Goal: Task Accomplishment & Management: Manage account settings

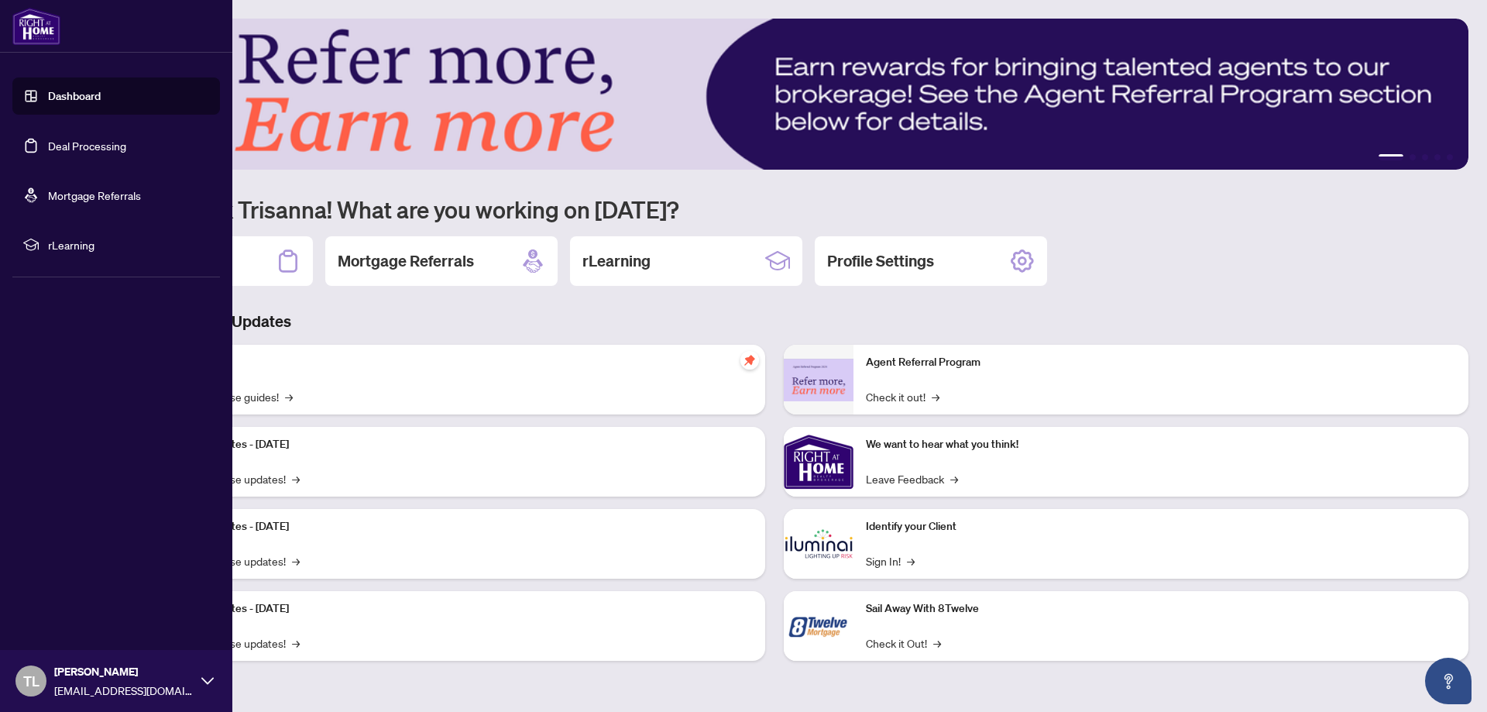
click at [62, 142] on link "Deal Processing" at bounding box center [87, 146] width 78 height 14
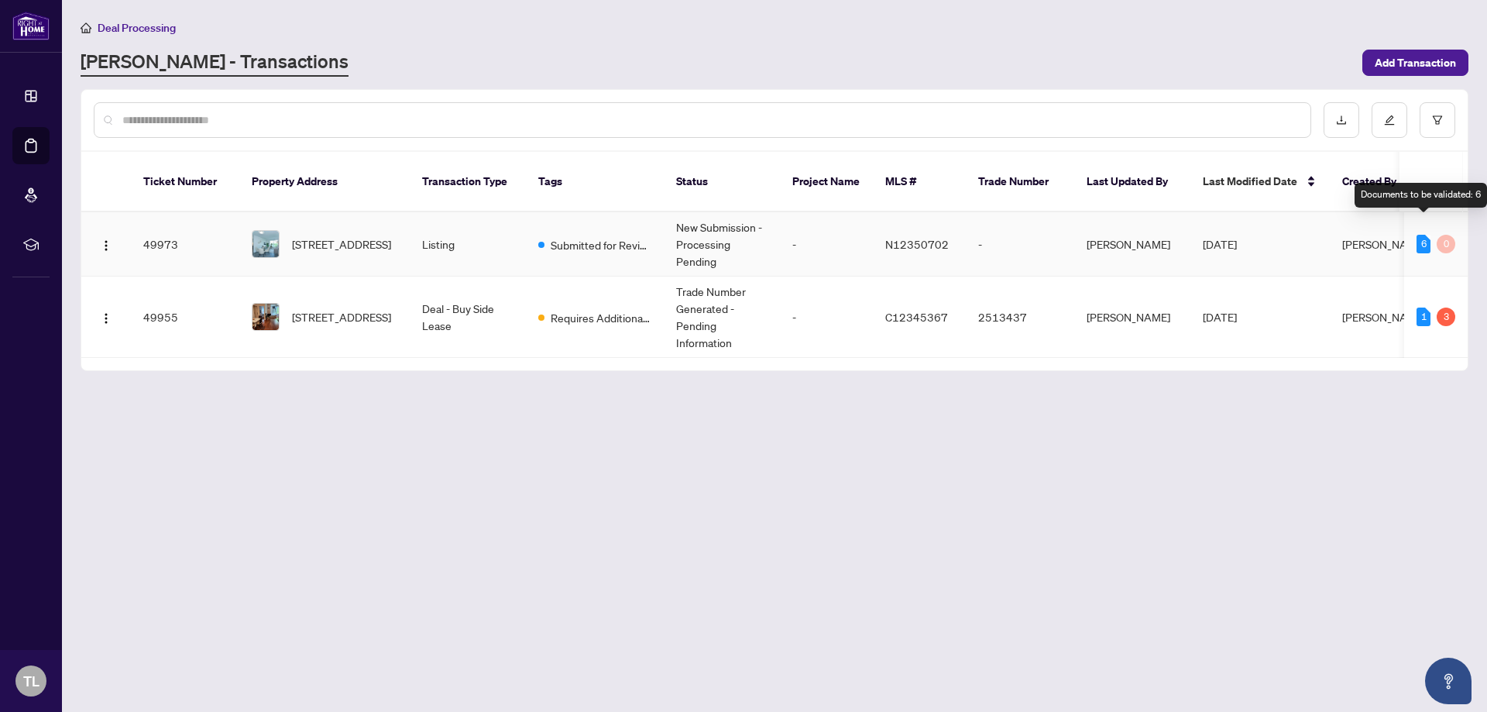
click at [1423, 235] on div "6" at bounding box center [1423, 244] width 14 height 19
click at [1420, 307] on div "1" at bounding box center [1423, 316] width 14 height 19
click at [1447, 307] on div "3" at bounding box center [1446, 316] width 19 height 19
click at [107, 312] on img "button" at bounding box center [106, 318] width 12 height 12
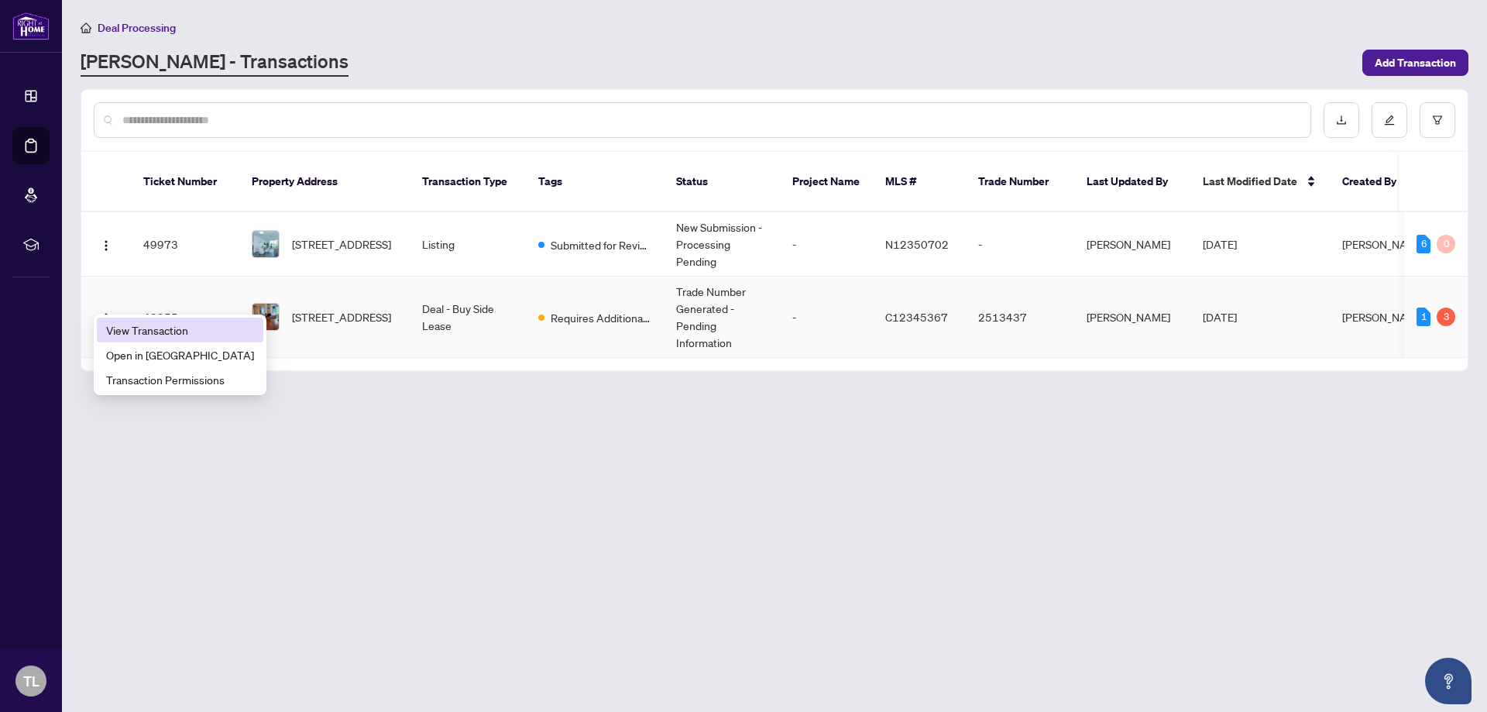
click at [135, 326] on span "View Transaction" at bounding box center [180, 329] width 148 height 17
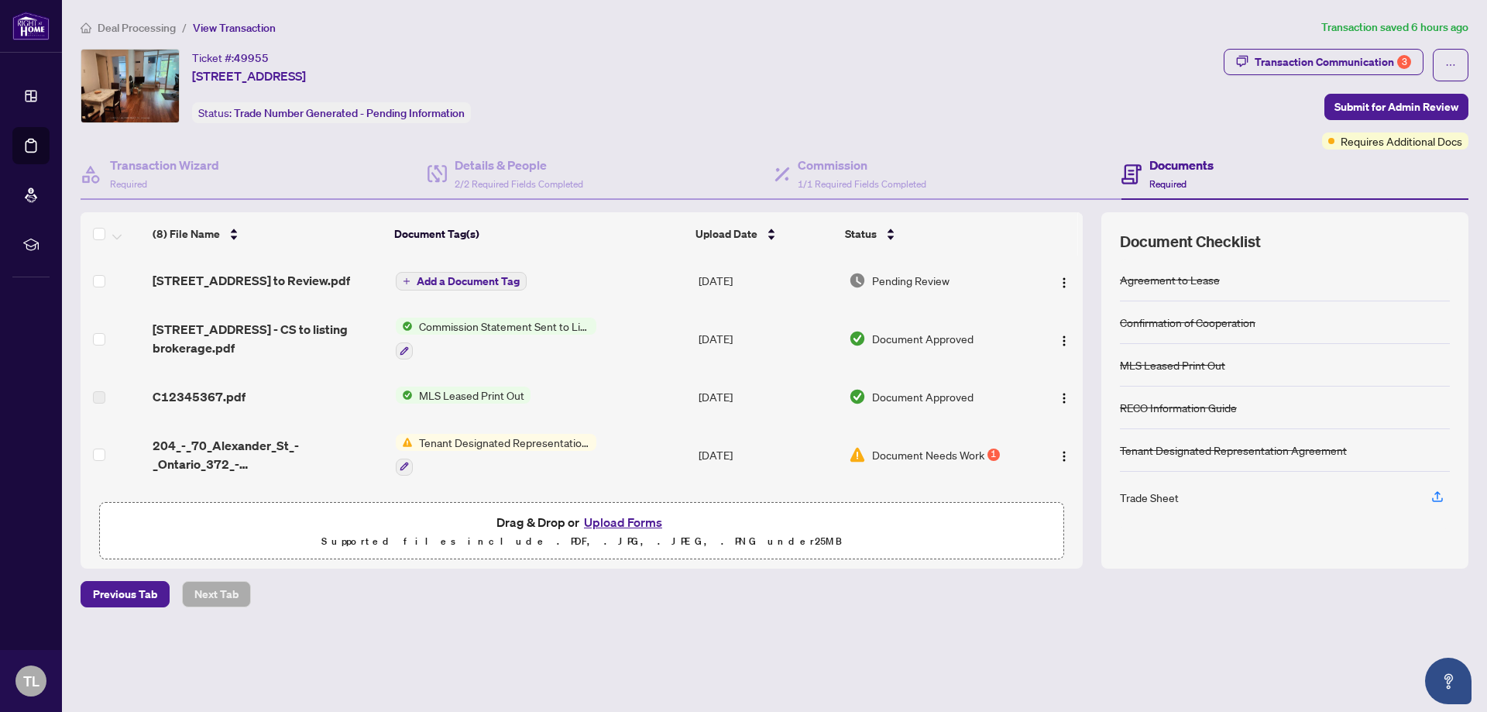
scroll to position [155, 0]
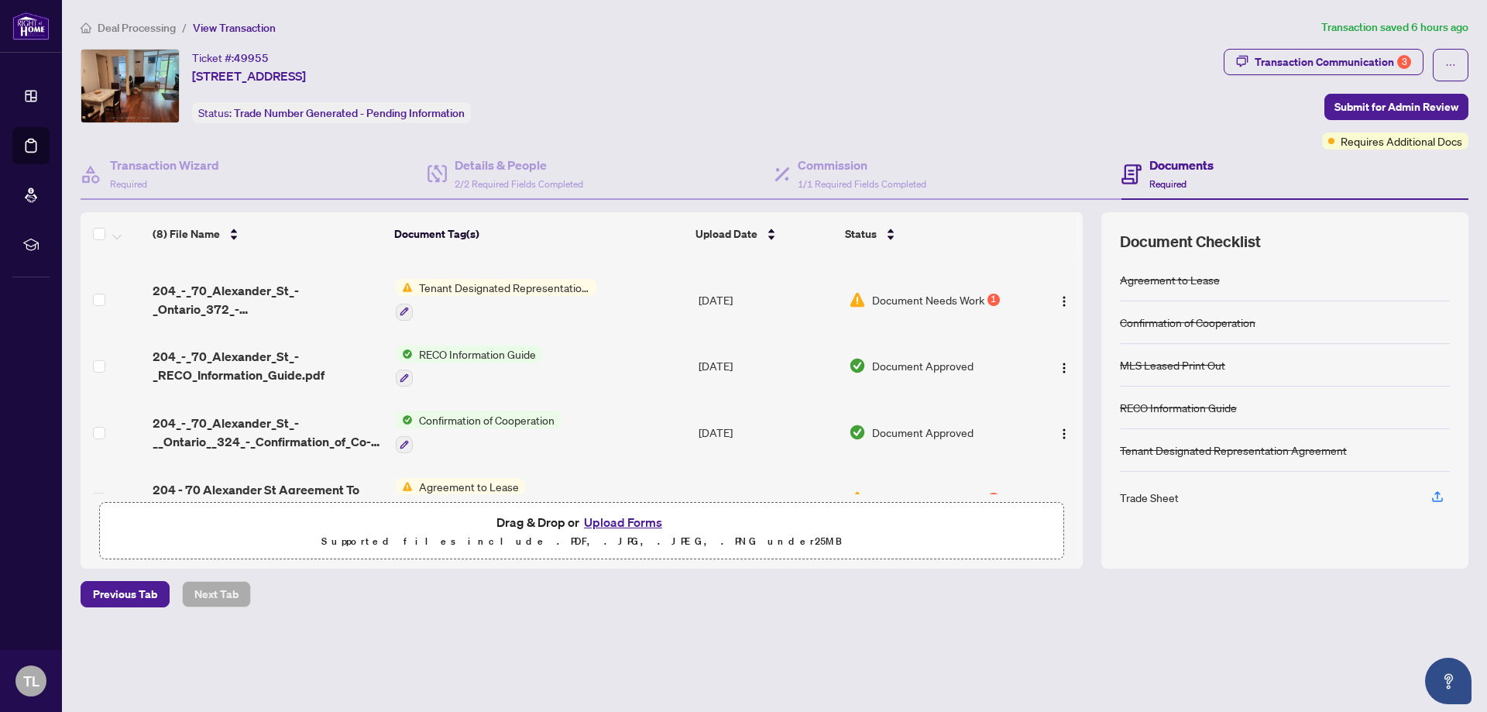
click at [1158, 499] on div "Trade Sheet" at bounding box center [1149, 497] width 59 height 17
click at [1441, 499] on icon "button" at bounding box center [1437, 496] width 14 height 14
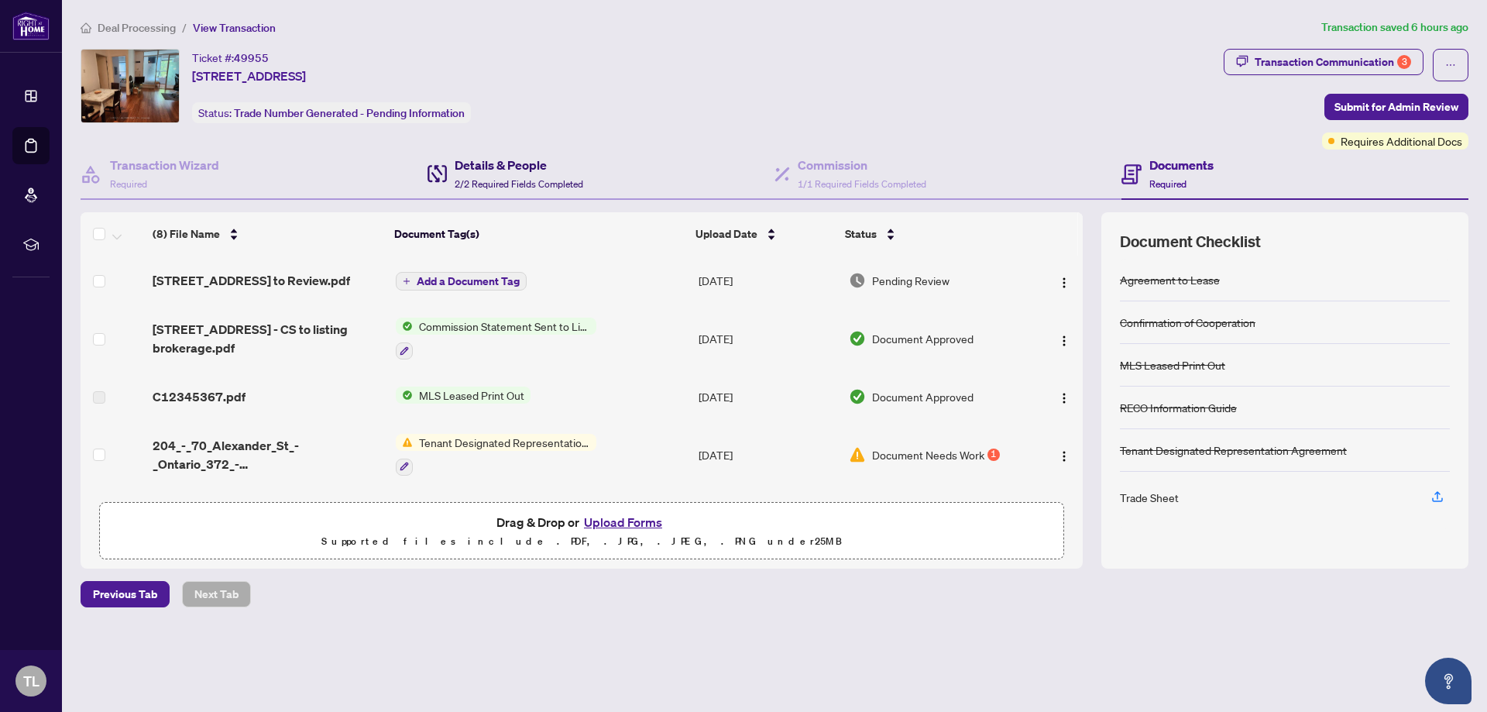
click at [513, 175] on div "Details & People 2/2 Required Fields Completed" at bounding box center [519, 174] width 129 height 36
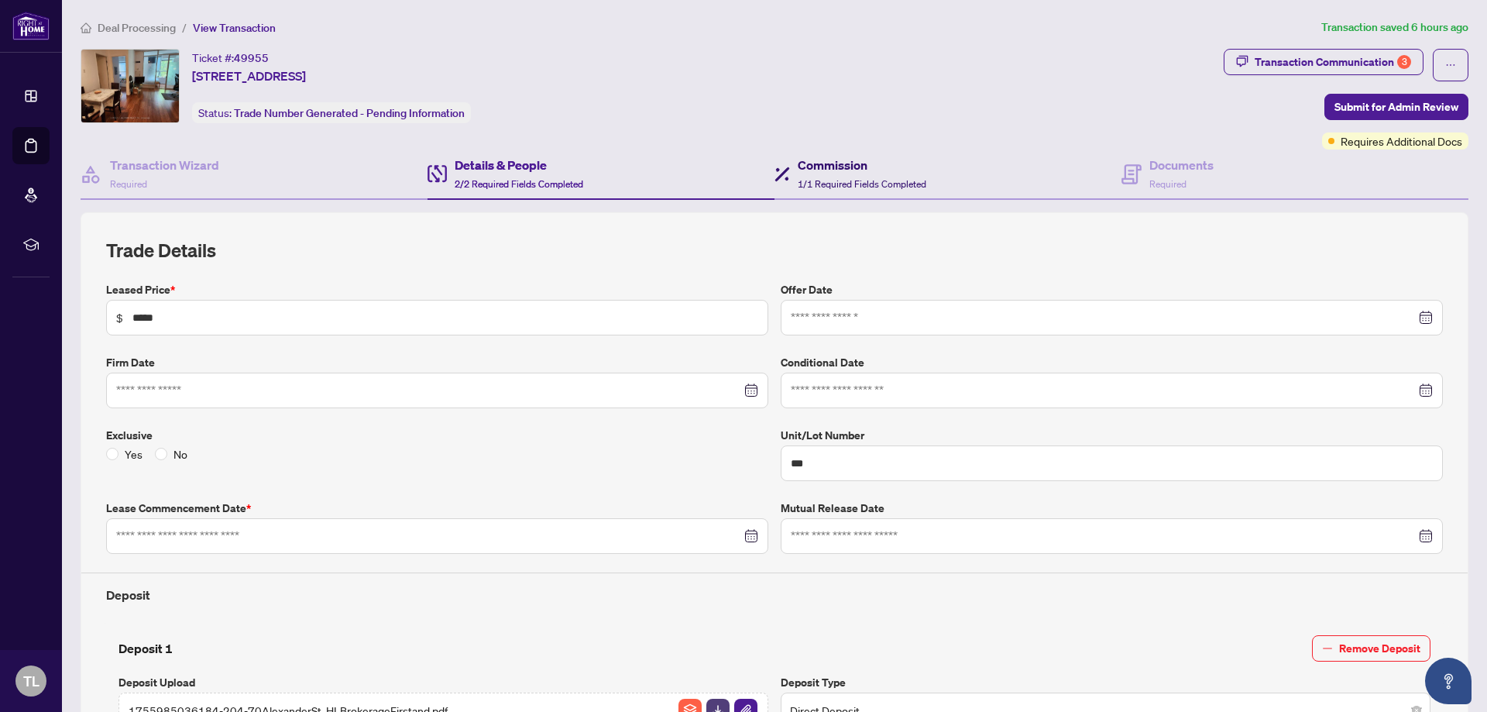
type input "**********"
click at [824, 185] on span "1/1 Required Fields Completed" at bounding box center [862, 184] width 129 height 12
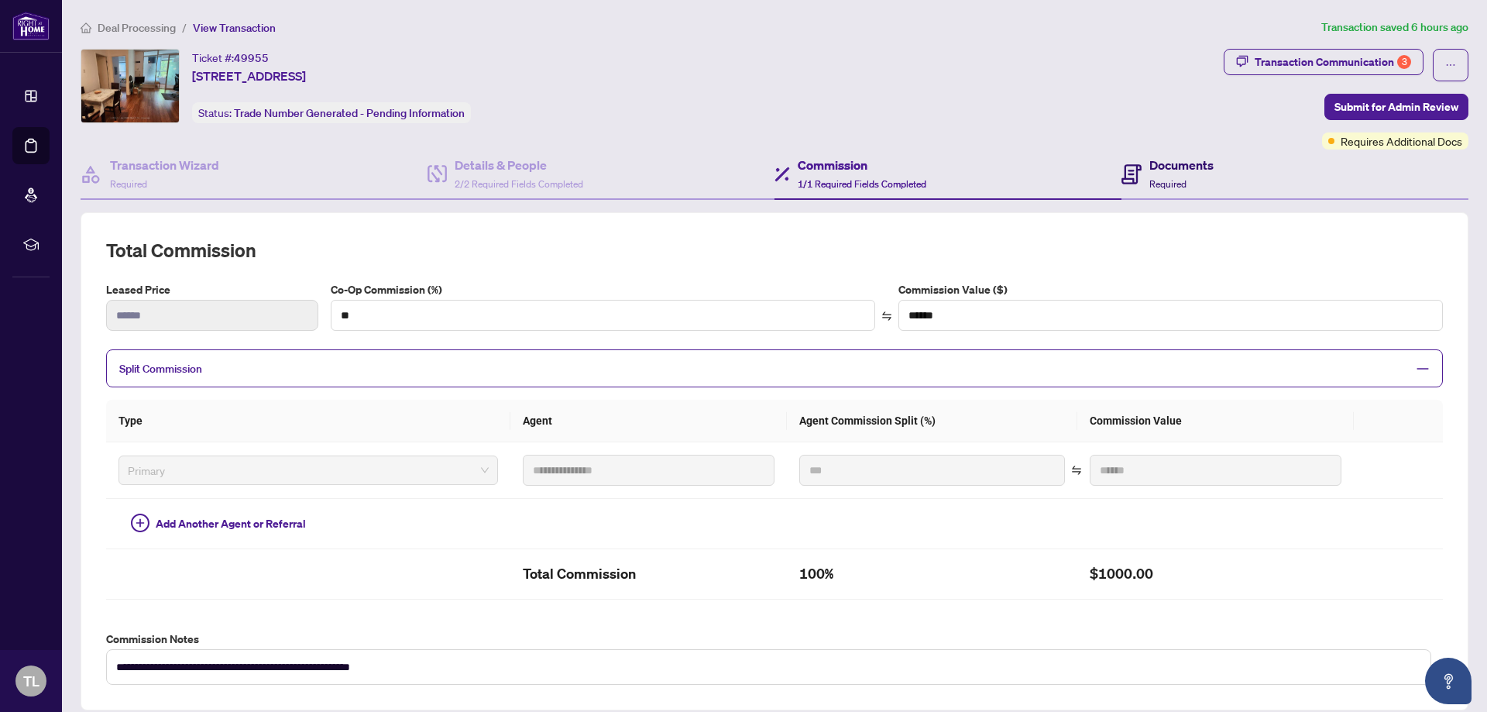
click at [1154, 181] on span "Required" at bounding box center [1167, 184] width 37 height 12
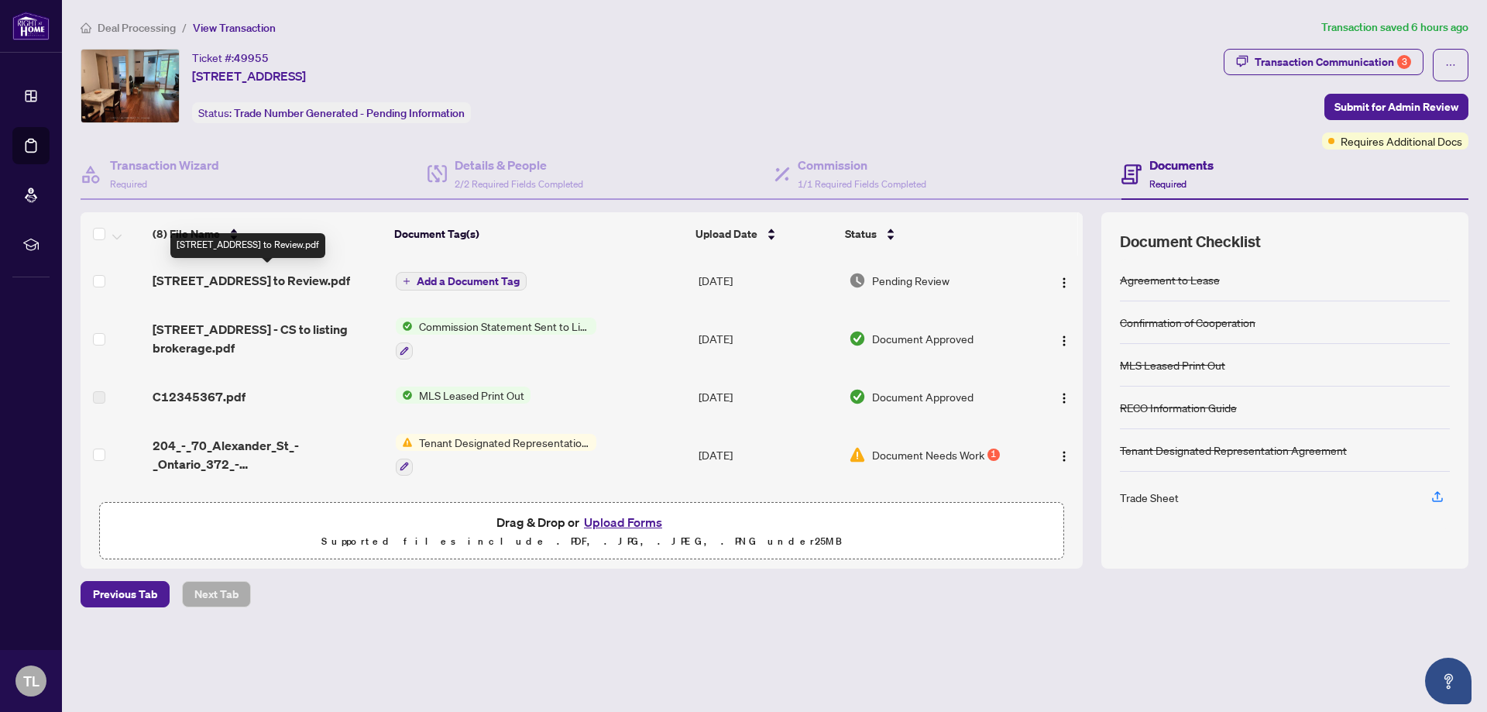
click at [265, 279] on span "[STREET_ADDRESS] to Review.pdf" at bounding box center [251, 280] width 197 height 19
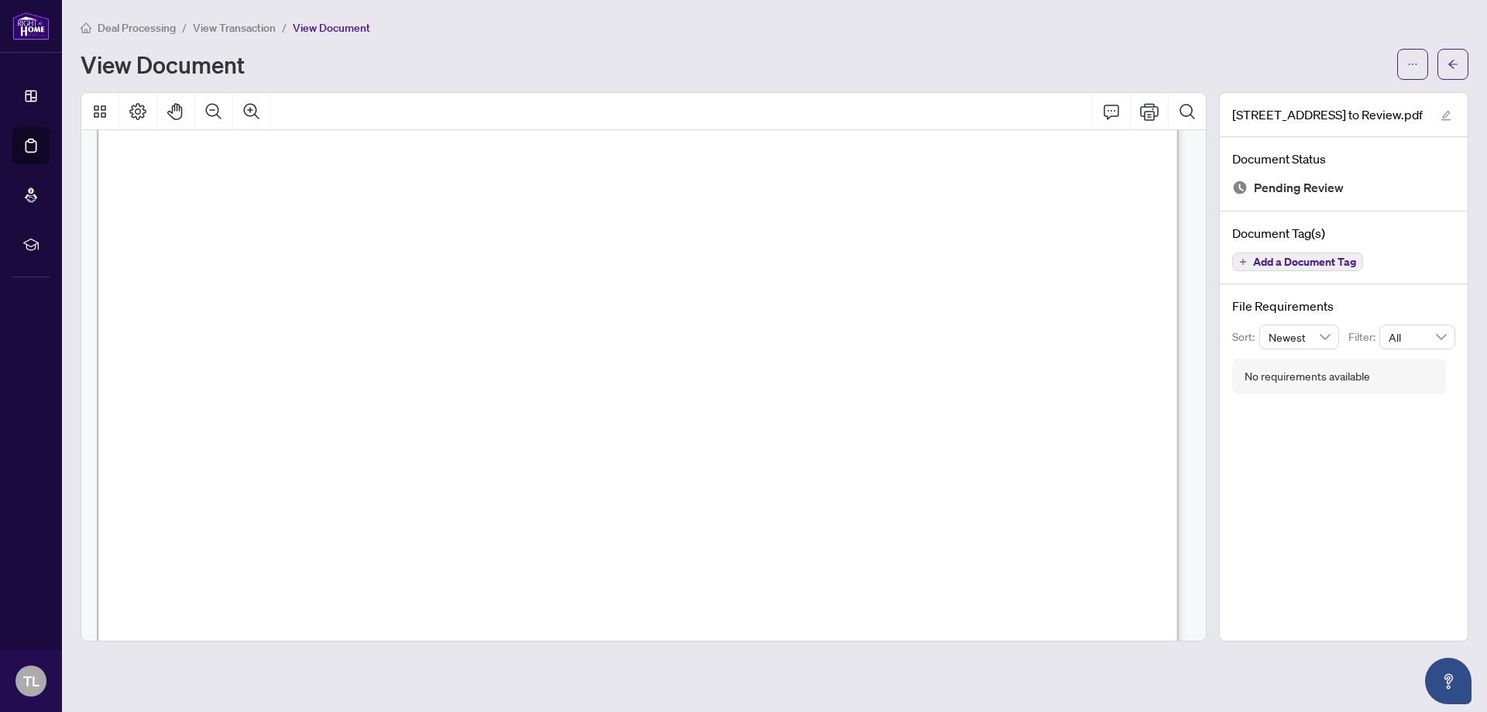
scroll to position [774, 0]
drag, startPoint x: 924, startPoint y: 443, endPoint x: 928, endPoint y: 427, distance: 16.0
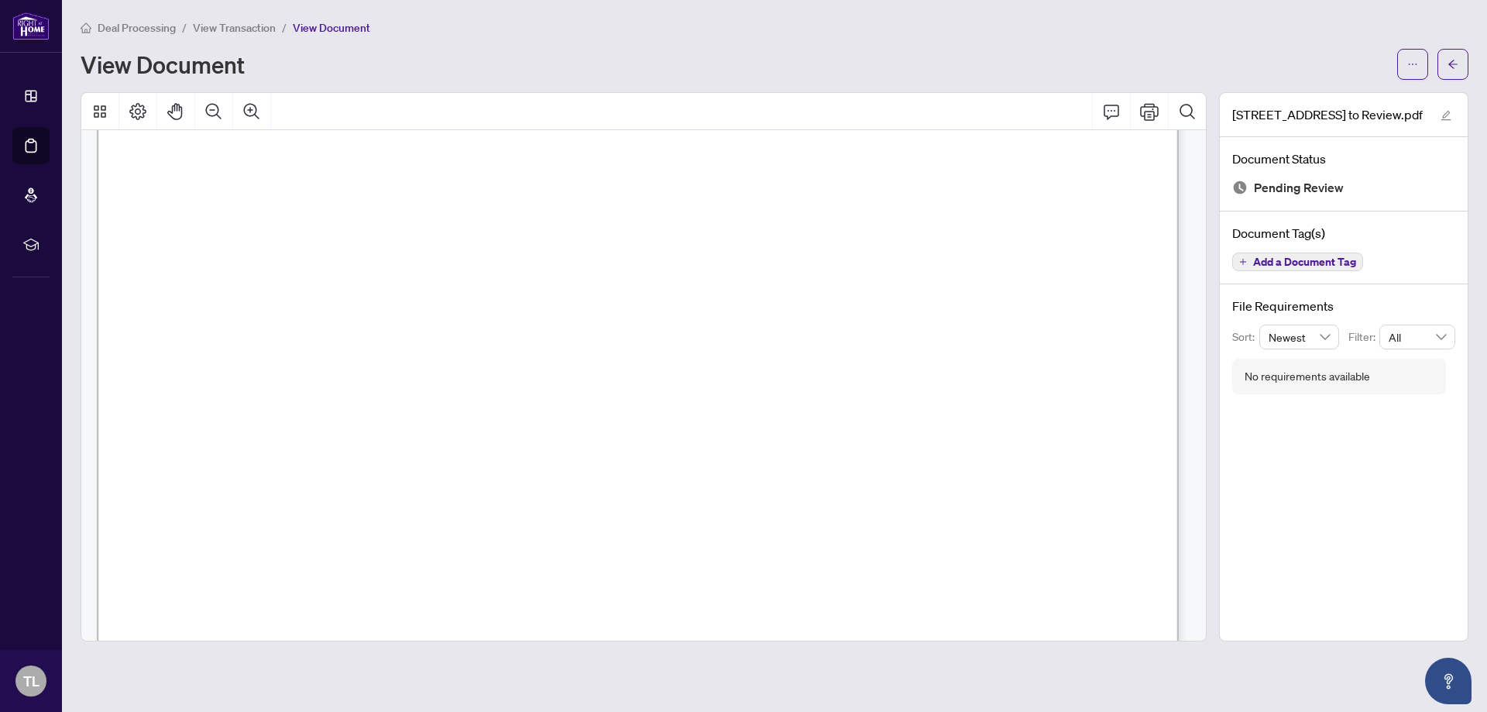
scroll to position [379, 0]
click at [328, 28] on span "View Document" at bounding box center [331, 28] width 77 height 14
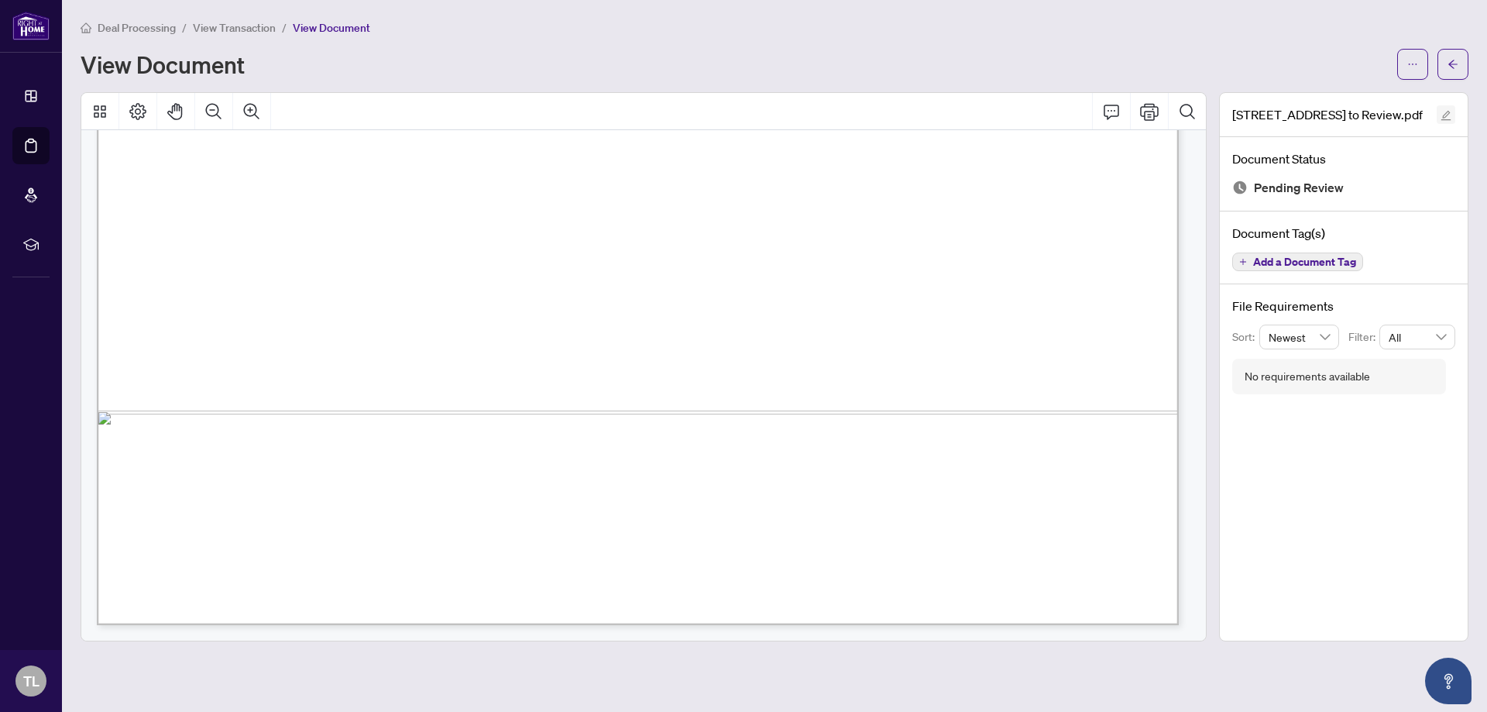
click at [1446, 113] on icon "edit" at bounding box center [1445, 115] width 11 height 11
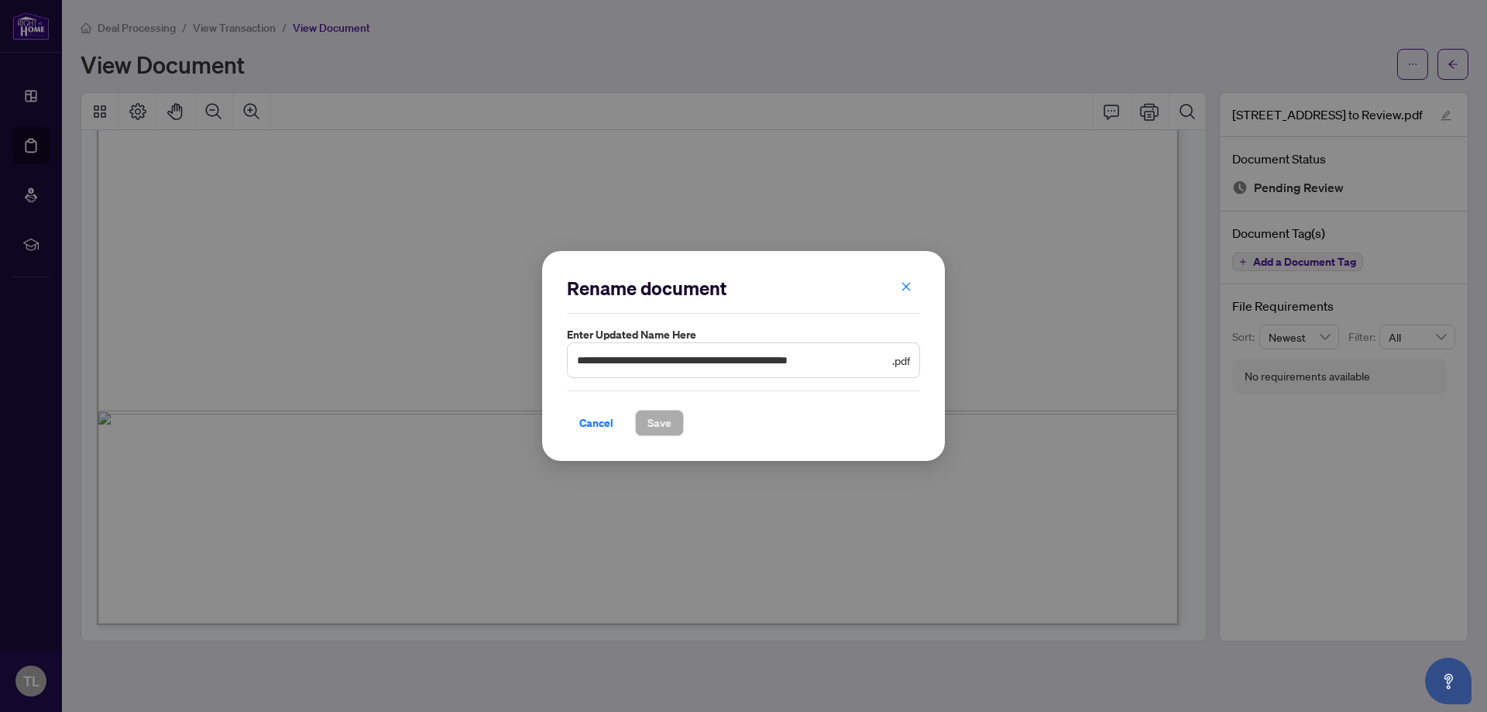
click at [1121, 239] on div "**********" at bounding box center [743, 356] width 1487 height 712
click at [1461, 67] on div "**********" at bounding box center [743, 356] width 1487 height 712
click at [599, 425] on span "Cancel" at bounding box center [596, 422] width 34 height 25
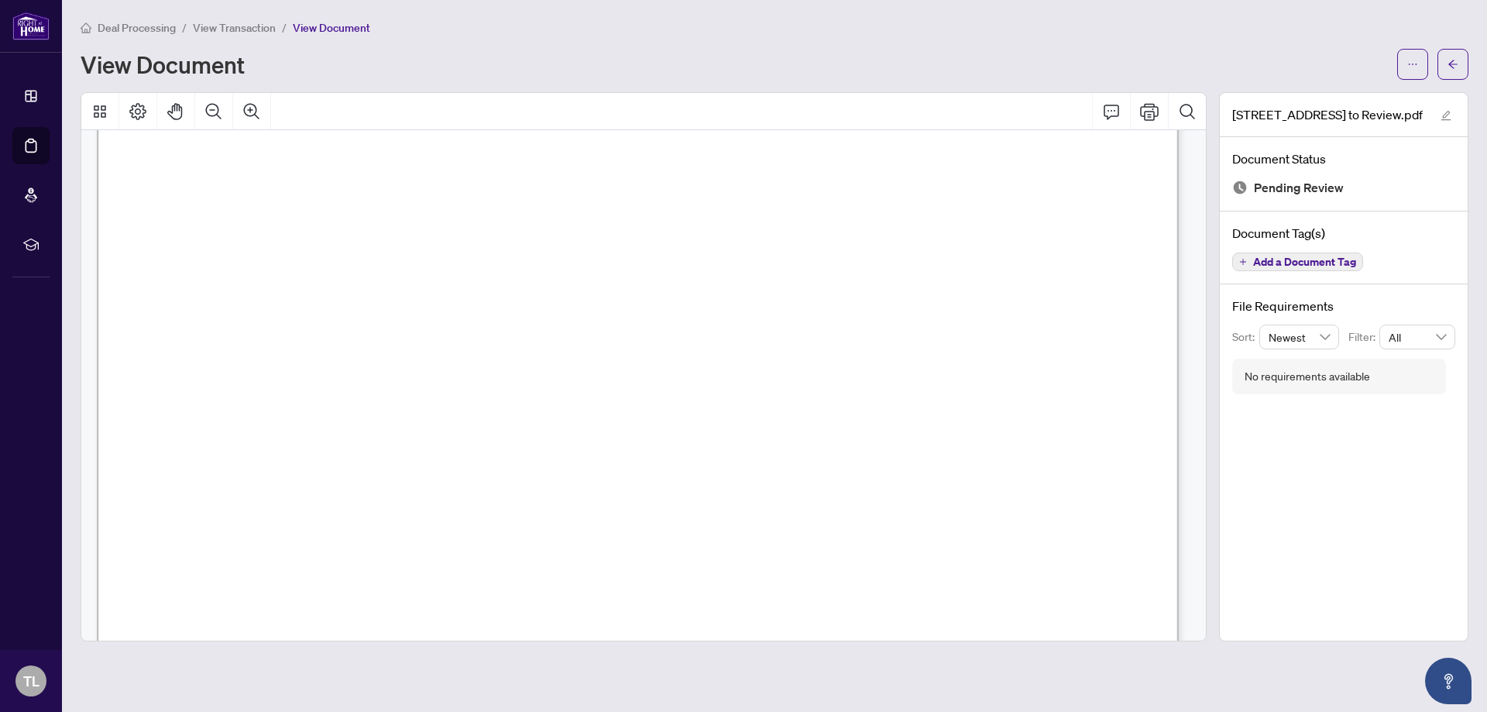
scroll to position [0, 0]
